Goal: Information Seeking & Learning: Learn about a topic

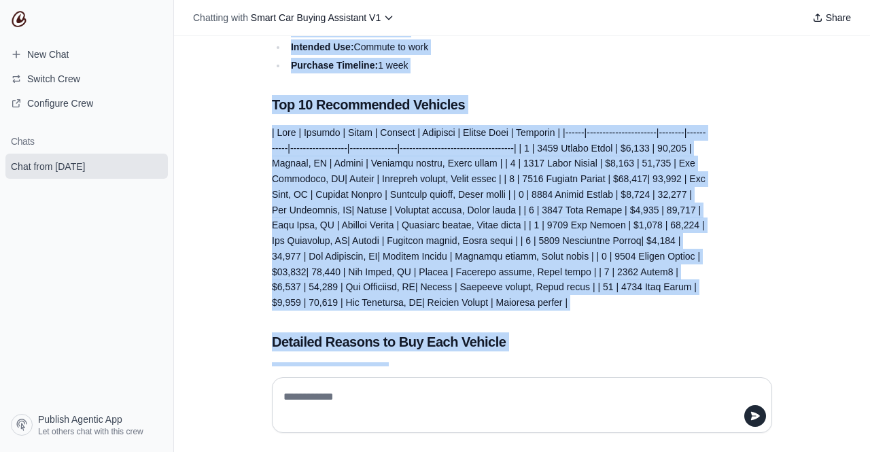
scroll to position [1033, 0]
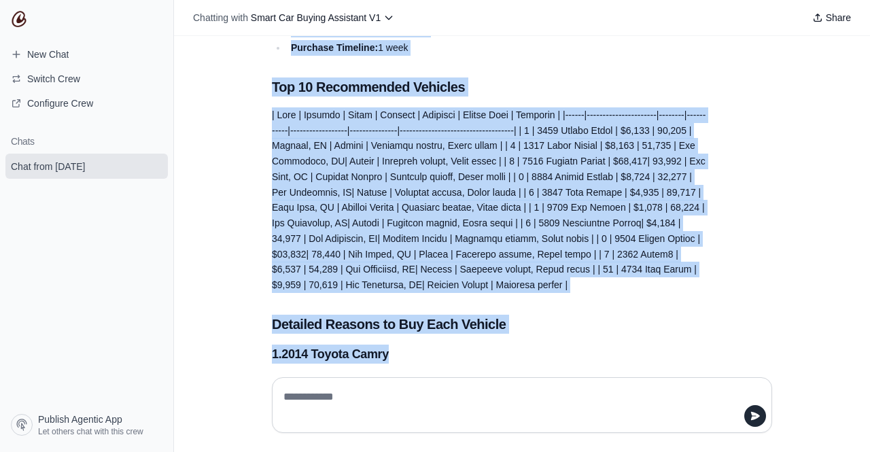
drag, startPoint x: 269, startPoint y: 141, endPoint x: 576, endPoint y: 341, distance: 366.8
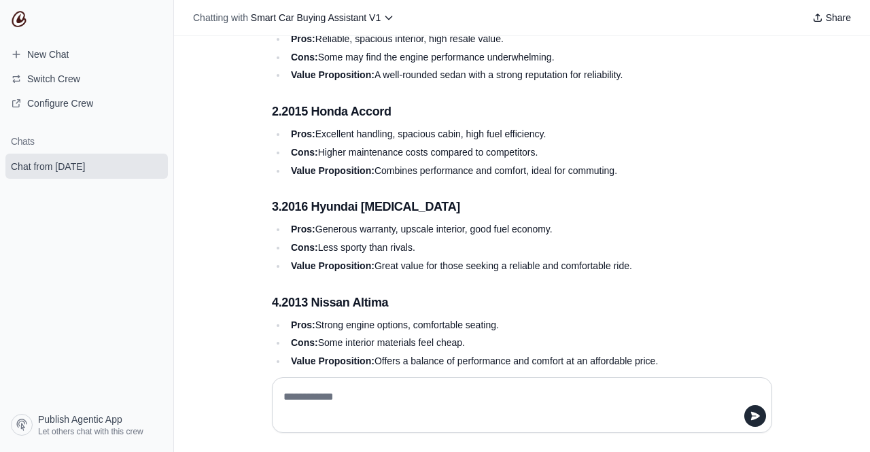
scroll to position [1373, 0]
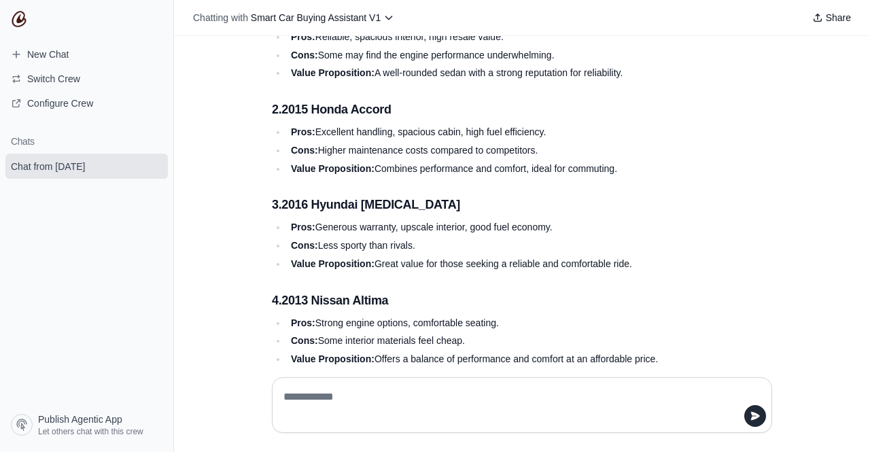
drag, startPoint x: 649, startPoint y: 234, endPoint x: 655, endPoint y: 239, distance: 7.7
click at [650, 235] on ul "Pros: Generous warranty, upscale interior, good fuel economy. Cons: Less sporty…" at bounding box center [489, 245] width 435 height 52
click at [639, 242] on li "Cons: Less sporty than rivals." at bounding box center [497, 246] width 420 height 16
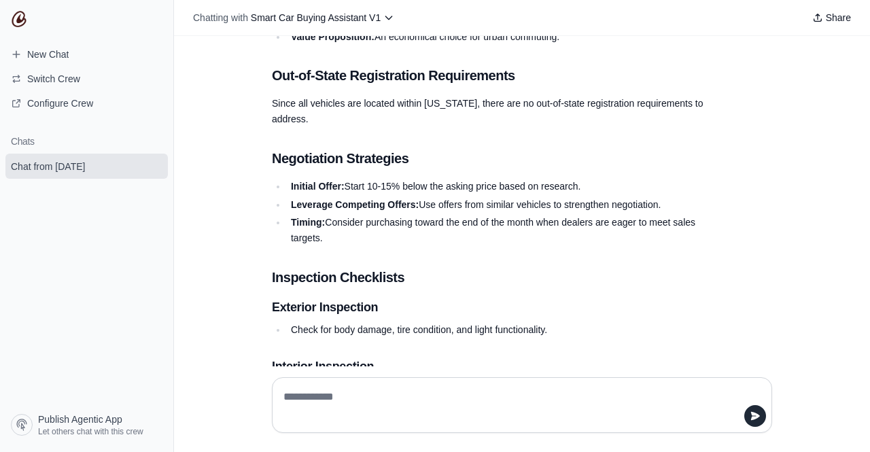
scroll to position [2195, 0]
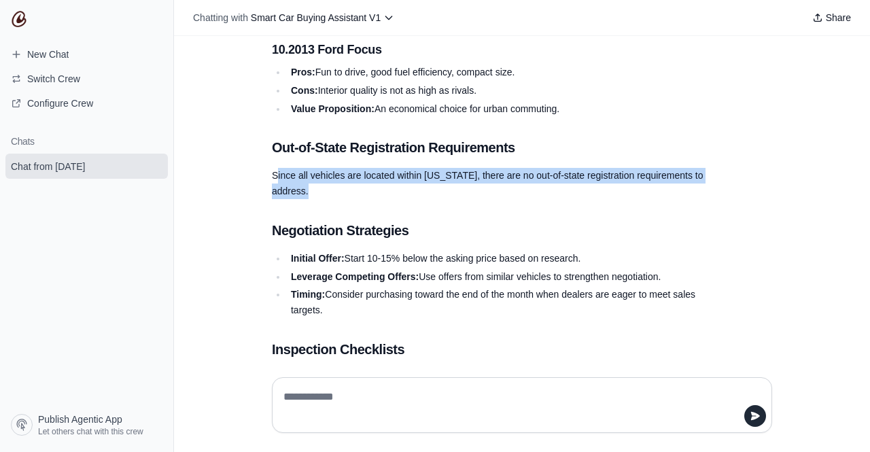
drag, startPoint x: 270, startPoint y: 175, endPoint x: 448, endPoint y: 193, distance: 178.3
click at [448, 193] on p "Since all vehicles are located within [US_STATE], there are no out-of-state reg…" at bounding box center [489, 183] width 435 height 31
click at [446, 198] on p "Since all vehicles are located within [US_STATE], there are no out-of-state reg…" at bounding box center [489, 183] width 435 height 31
drag, startPoint x: 364, startPoint y: 192, endPoint x: 257, endPoint y: 173, distance: 109.0
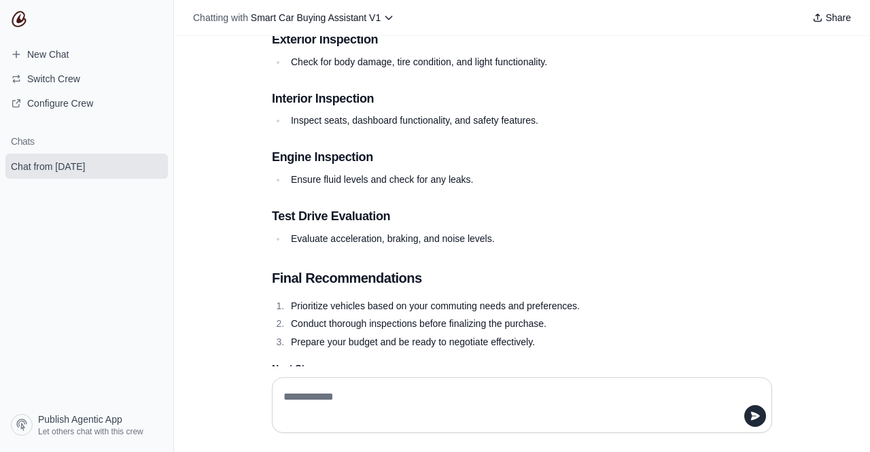
scroll to position [2671, 0]
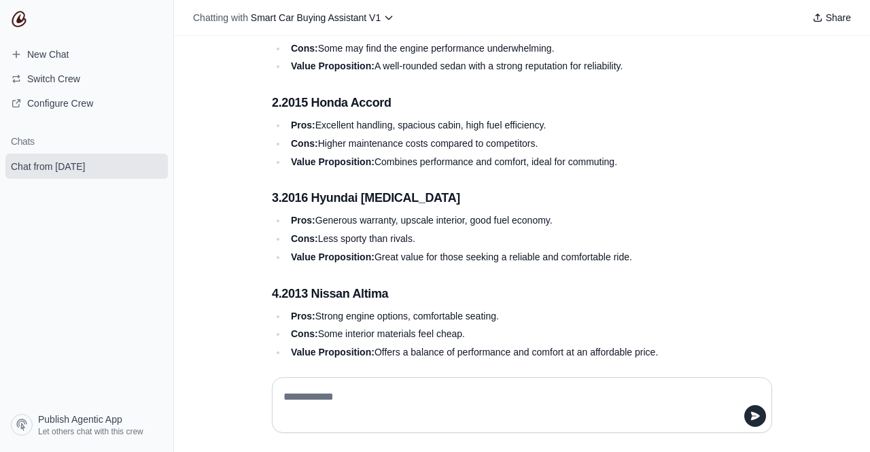
click at [656, 250] on li "Value Proposition: Great value for those seeking a reliable and comfortable rid…" at bounding box center [497, 257] width 420 height 16
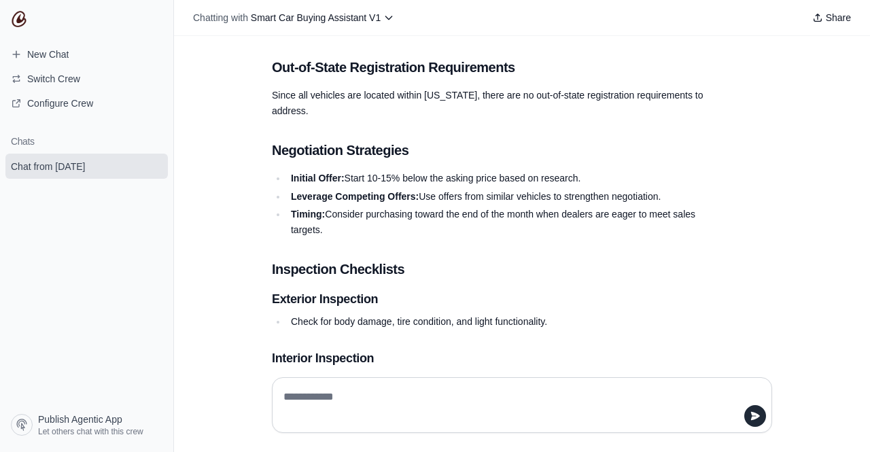
scroll to position [2310, 0]
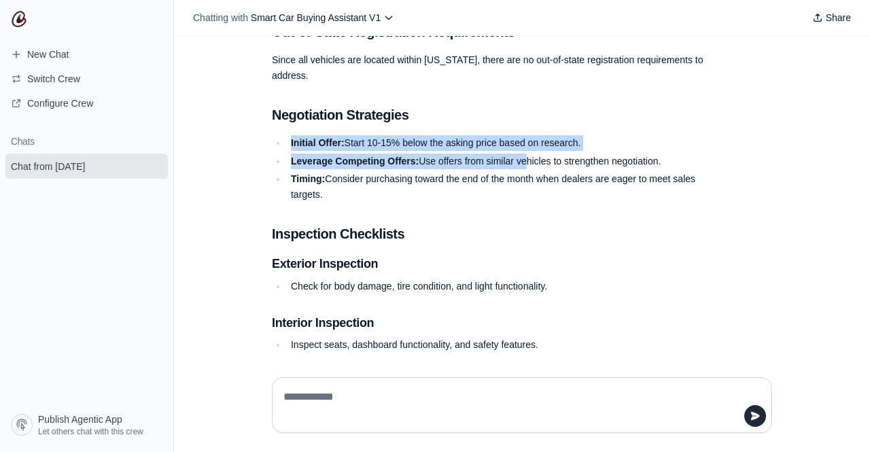
drag, startPoint x: 270, startPoint y: 141, endPoint x: 506, endPoint y: 179, distance: 239.5
click at [518, 163] on ul "Initial Offer: Start 10-15% below the asking price based on research. Leverage …" at bounding box center [489, 168] width 435 height 67
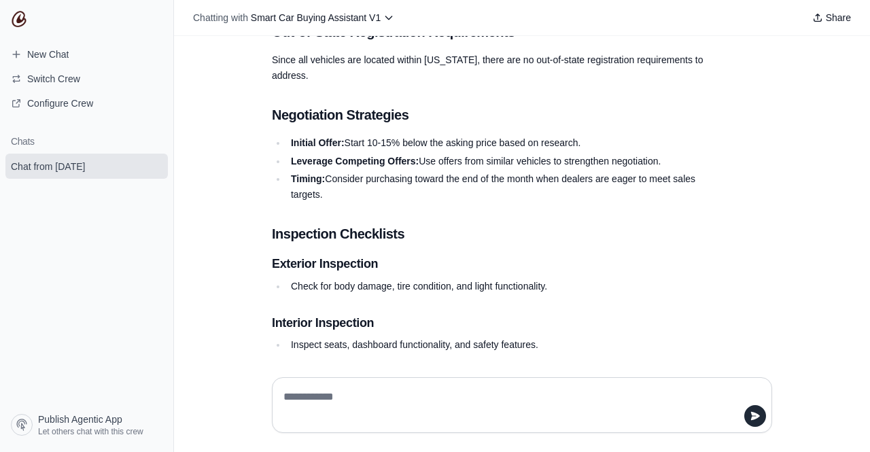
click at [495, 196] on li "Timing: Consider purchasing toward the end of the month when dealers are eager …" at bounding box center [497, 186] width 420 height 31
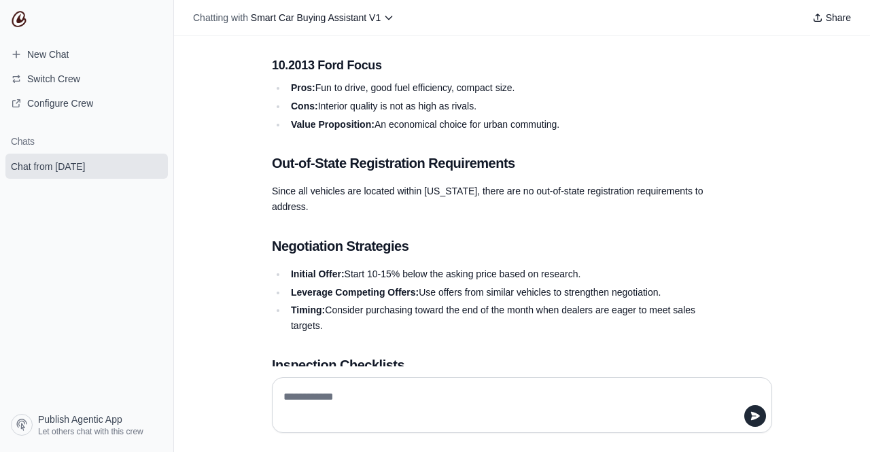
scroll to position [2175, 0]
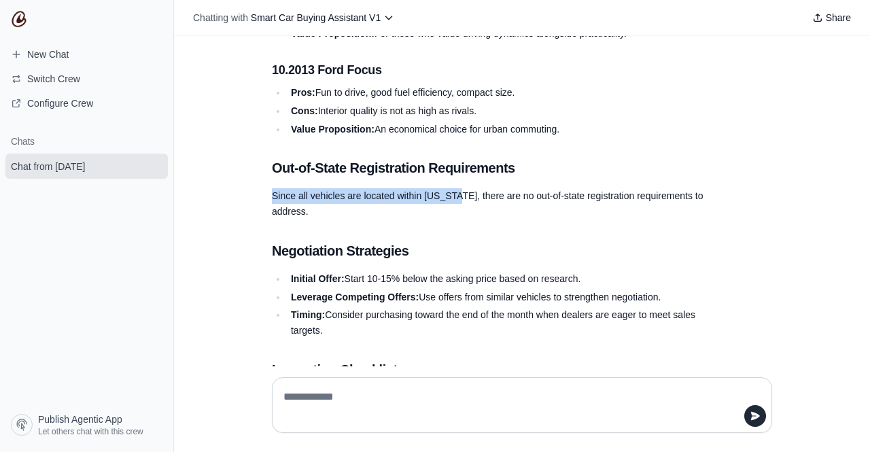
drag, startPoint x: 251, startPoint y: 181, endPoint x: 419, endPoint y: 207, distance: 170.6
click at [436, 201] on div "I want to buy a car with less than 100K miles, black color, rearview camera, su…" at bounding box center [522, 201] width 696 height 330
drag, startPoint x: 313, startPoint y: 202, endPoint x: 304, endPoint y: 203, distance: 8.9
click at [304, 203] on p "Since all vehicles are located within [US_STATE], there are no out-of-state reg…" at bounding box center [489, 203] width 435 height 31
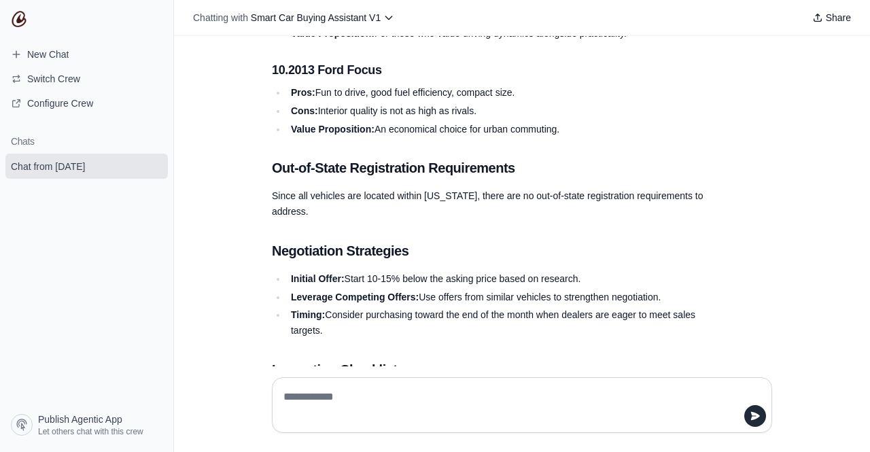
drag, startPoint x: 315, startPoint y: 239, endPoint x: 294, endPoint y: 221, distance: 27.5
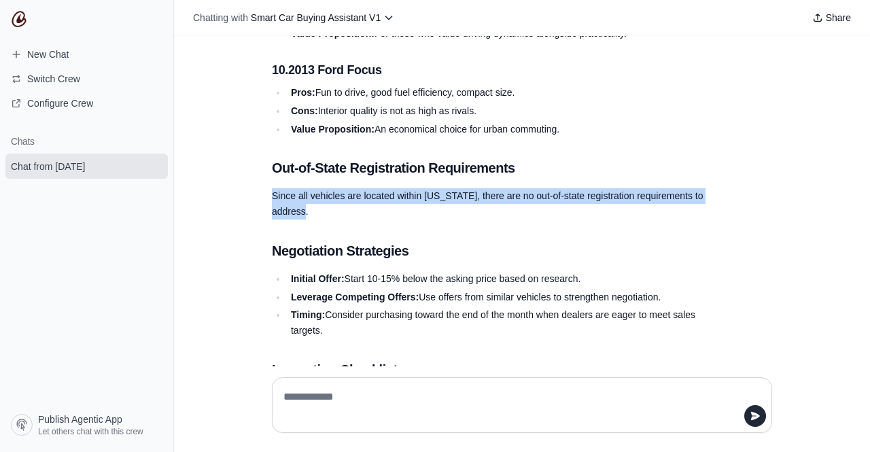
drag, startPoint x: 262, startPoint y: 195, endPoint x: 300, endPoint y: 215, distance: 42.6
click at [12, 19] on img at bounding box center [19, 19] width 16 height 16
click at [20, 14] on img at bounding box center [19, 19] width 16 height 16
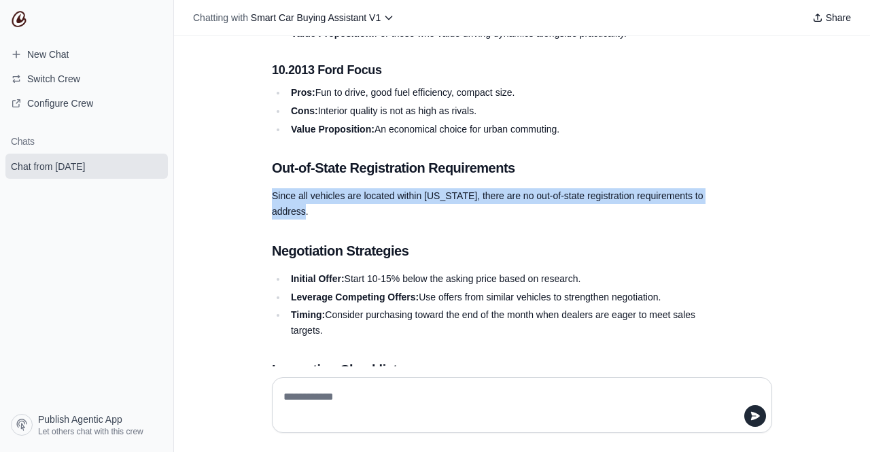
click at [20, 14] on img at bounding box center [19, 19] width 16 height 16
